Goal: Information Seeking & Learning: Learn about a topic

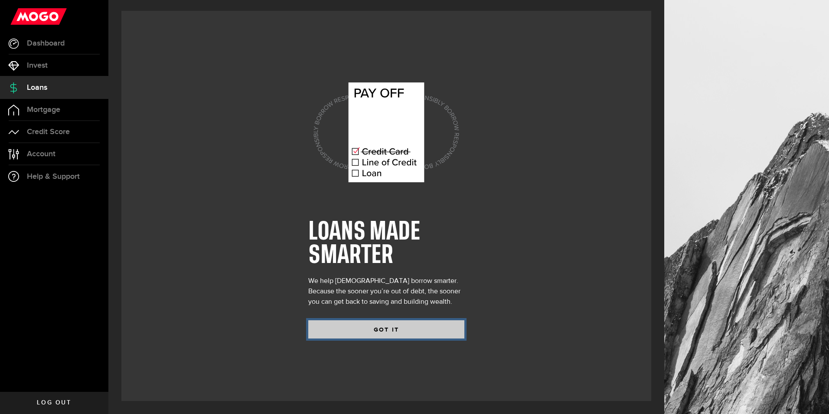
click at [368, 334] on button "GOT IT" at bounding box center [386, 329] width 156 height 18
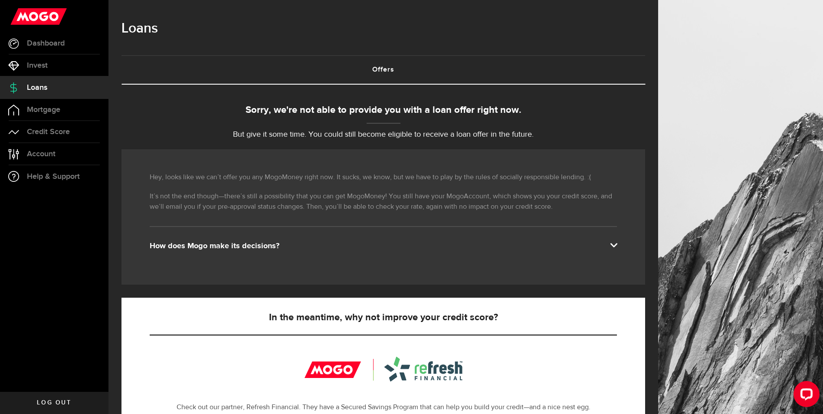
click at [262, 244] on div "How does Mogo make its decisions?" at bounding box center [383, 246] width 467 height 10
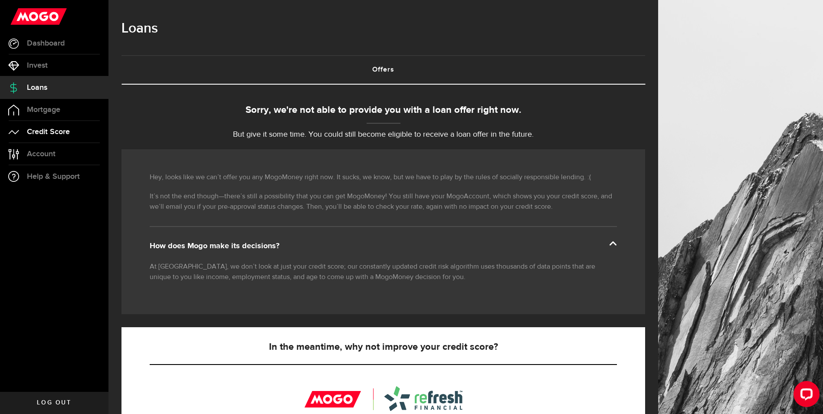
click at [62, 137] on link "Credit Score" at bounding box center [54, 132] width 108 height 22
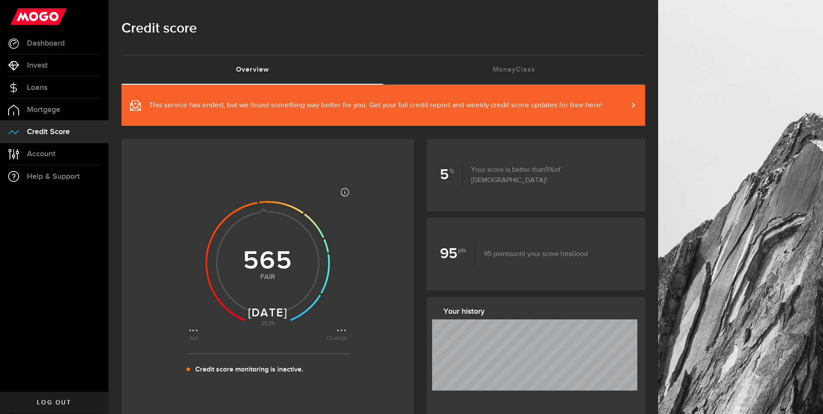
scroll to position [43, 0]
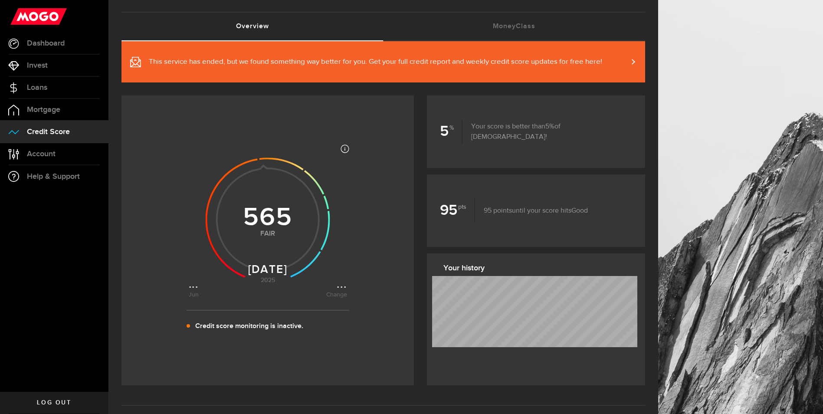
click at [640, 58] on link "This service has ended, but we found something way better for you. Get your ful…" at bounding box center [382, 61] width 523 height 41
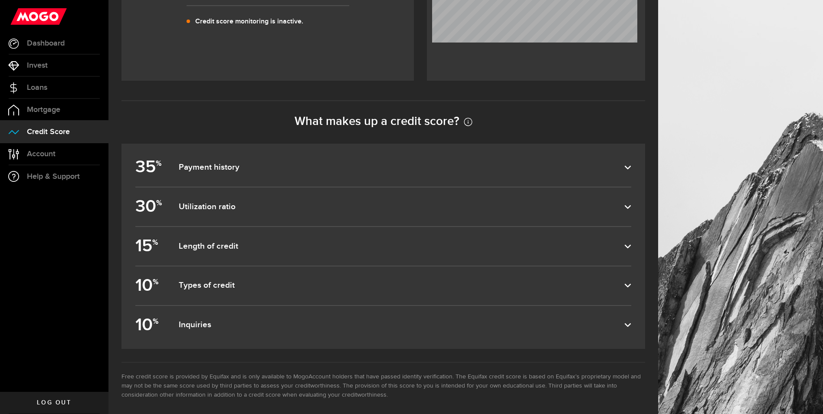
scroll to position [356, 0]
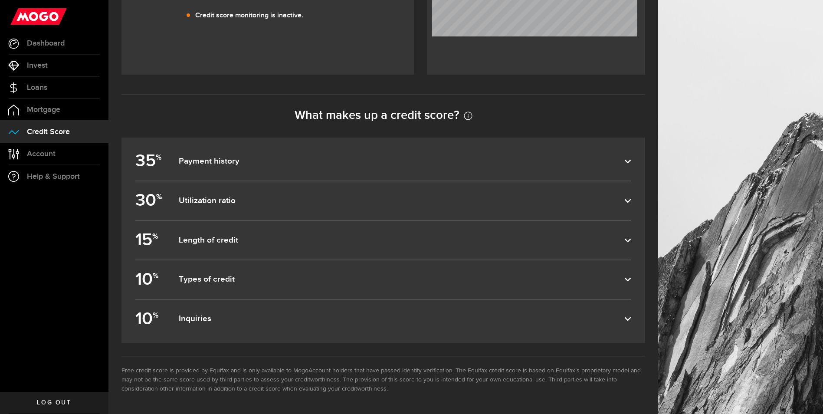
click at [631, 160] on use at bounding box center [628, 161] width 6 height 3
click at [0, 0] on input "35 % Payment history" at bounding box center [0, 0] width 0 height 0
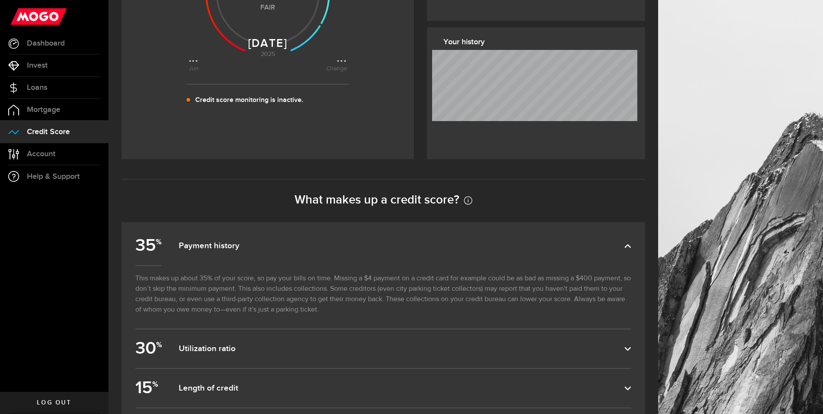
scroll to position [221, 0]
